Goal: Information Seeking & Learning: Learn about a topic

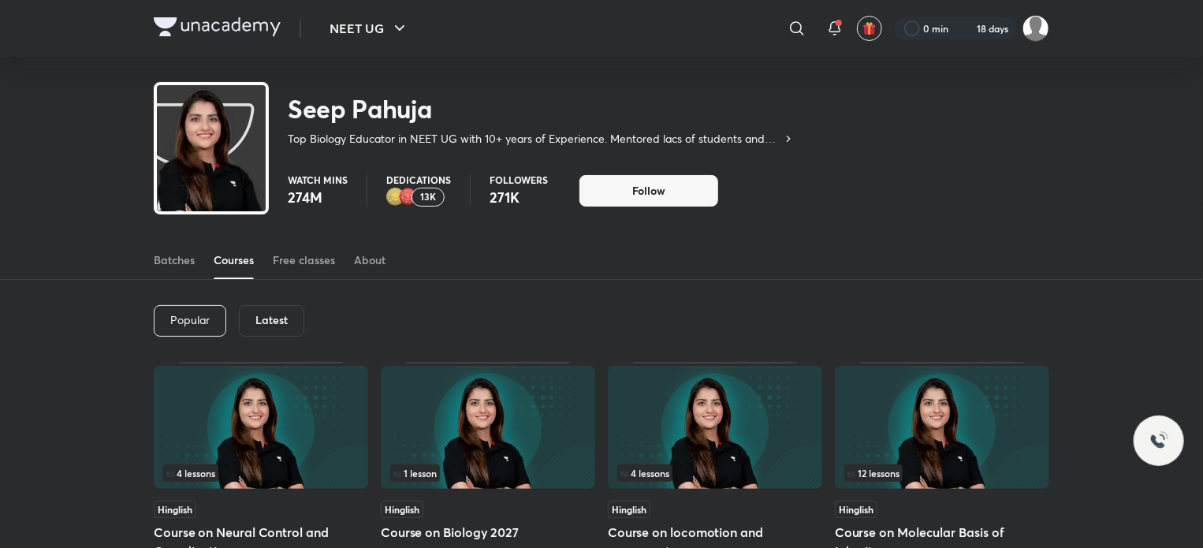
click at [268, 308] on div "Latest" at bounding box center [271, 321] width 65 height 32
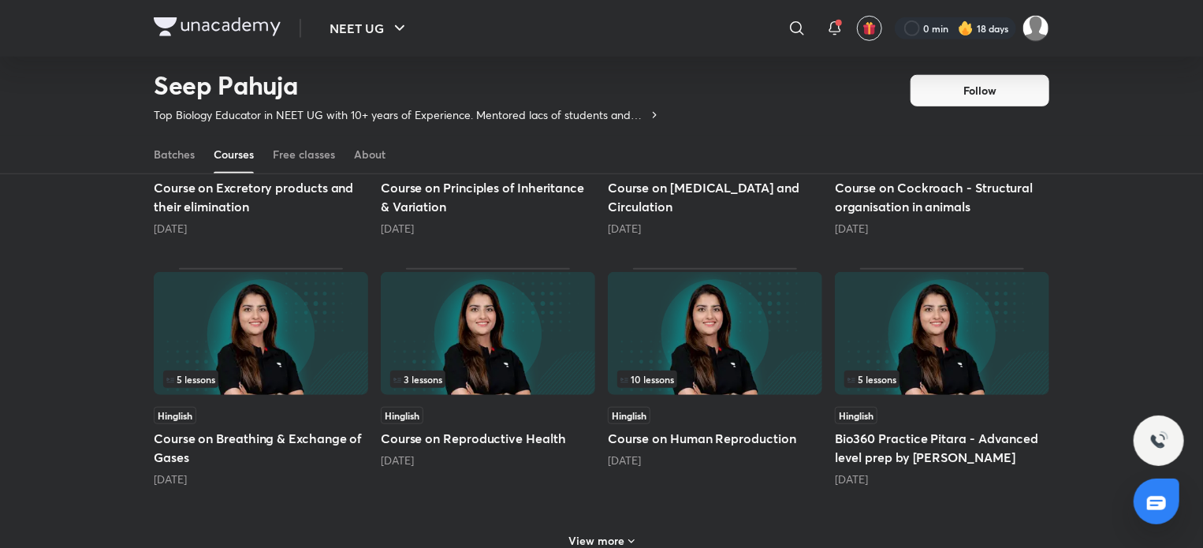
scroll to position [550, 0]
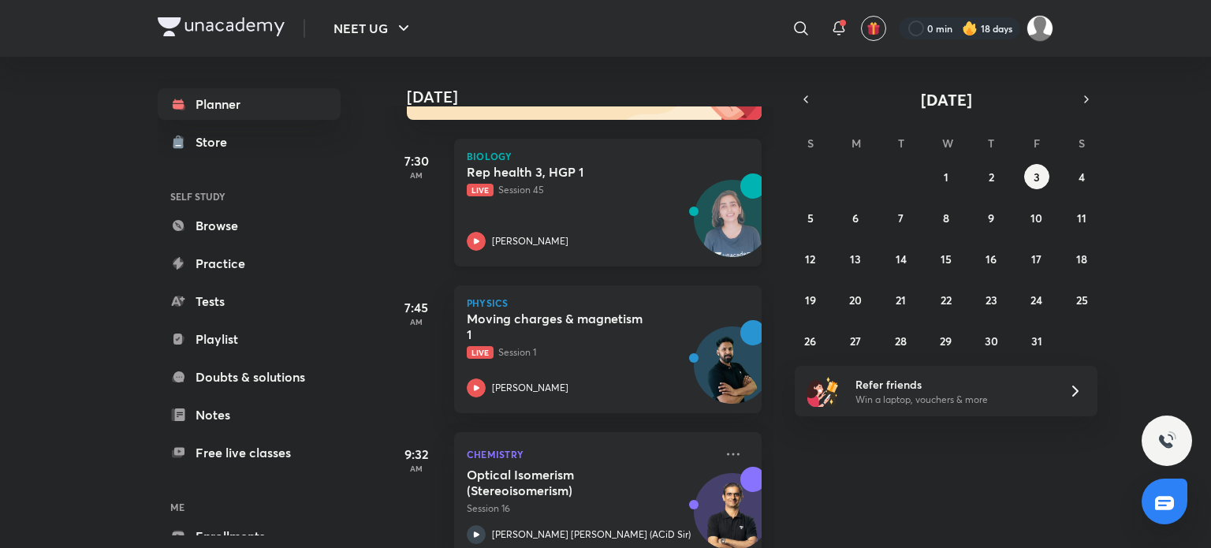
scroll to position [207, 0]
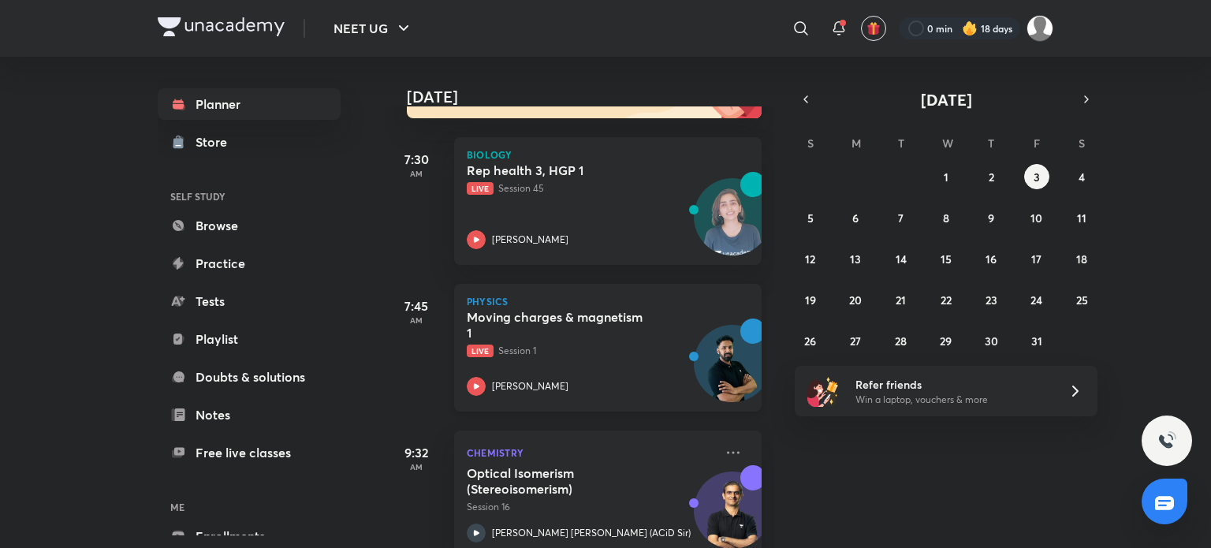
click at [640, 346] on p "Live Session 1" at bounding box center [591, 351] width 248 height 14
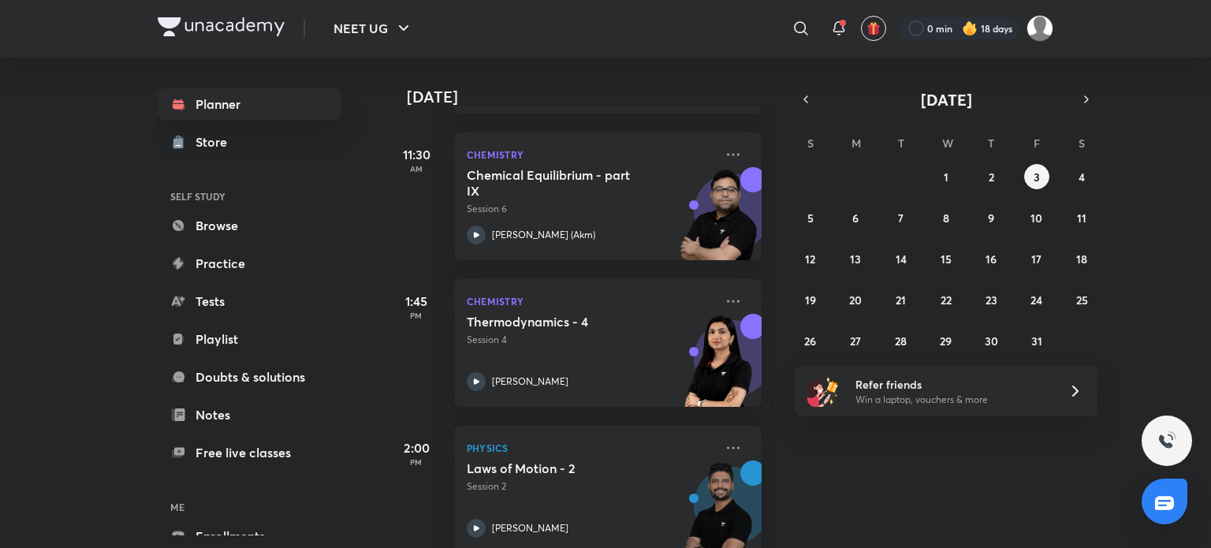
scroll to position [718, 0]
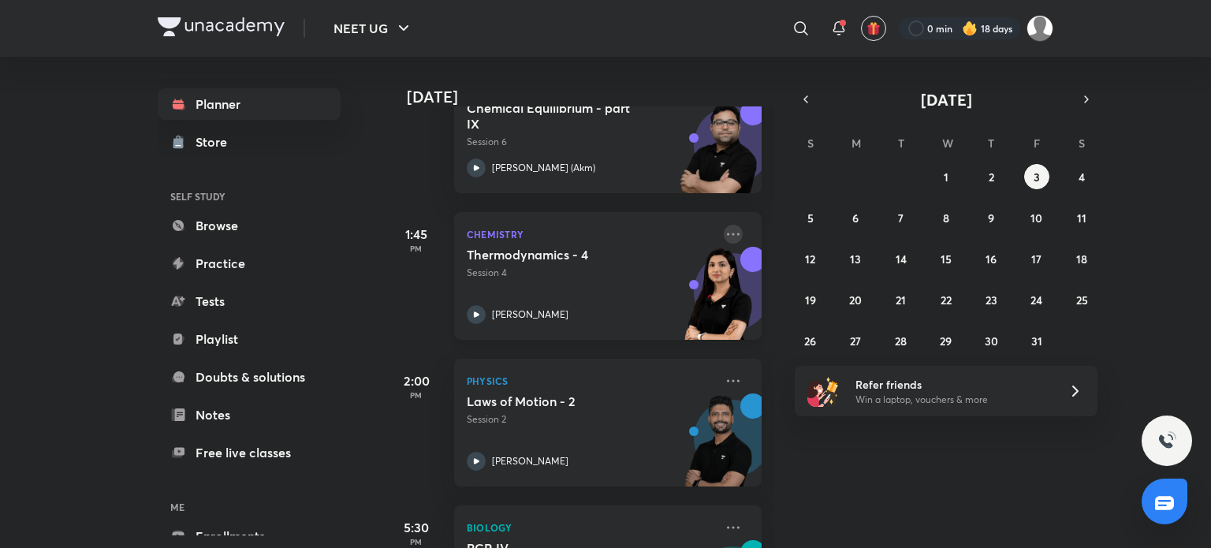
click at [724, 229] on icon at bounding box center [733, 234] width 19 height 19
click at [807, 497] on div "[DATE] Good morning, [PERSON_NAME] You have 7 events [DATE] Give us your feedba…" at bounding box center [796, 302] width 823 height 491
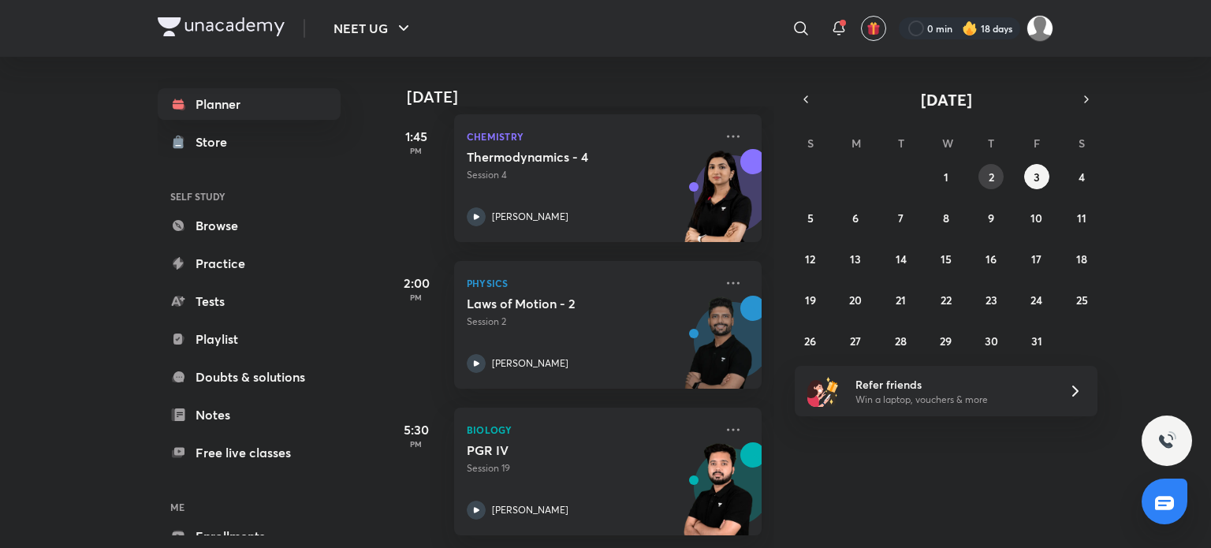
click at [986, 181] on button "2" at bounding box center [991, 176] width 25 height 25
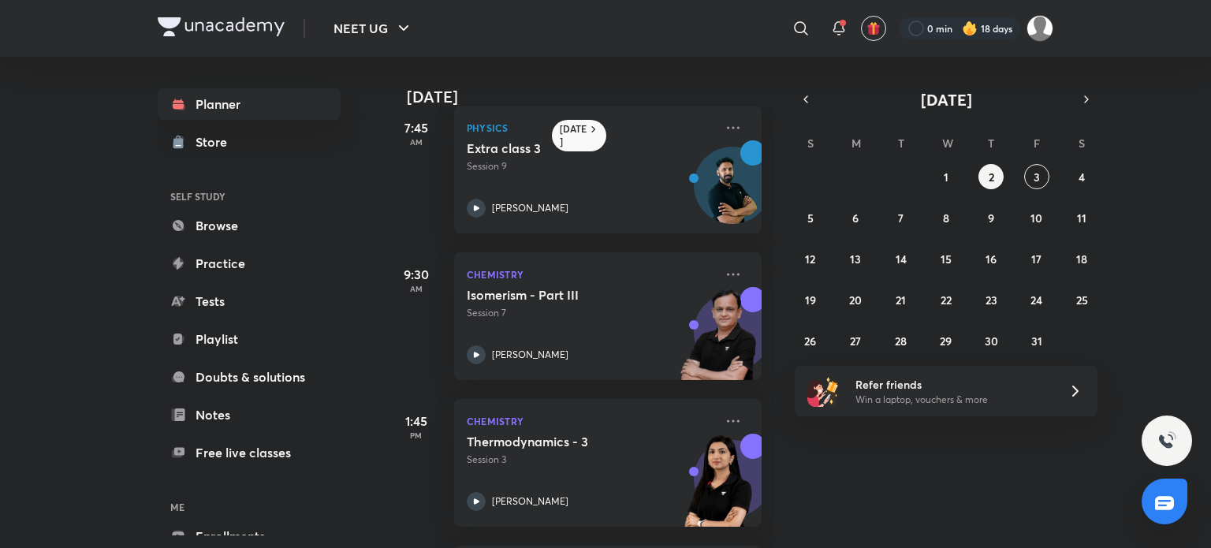
scroll to position [0, 0]
